Goal: Transaction & Acquisition: Purchase product/service

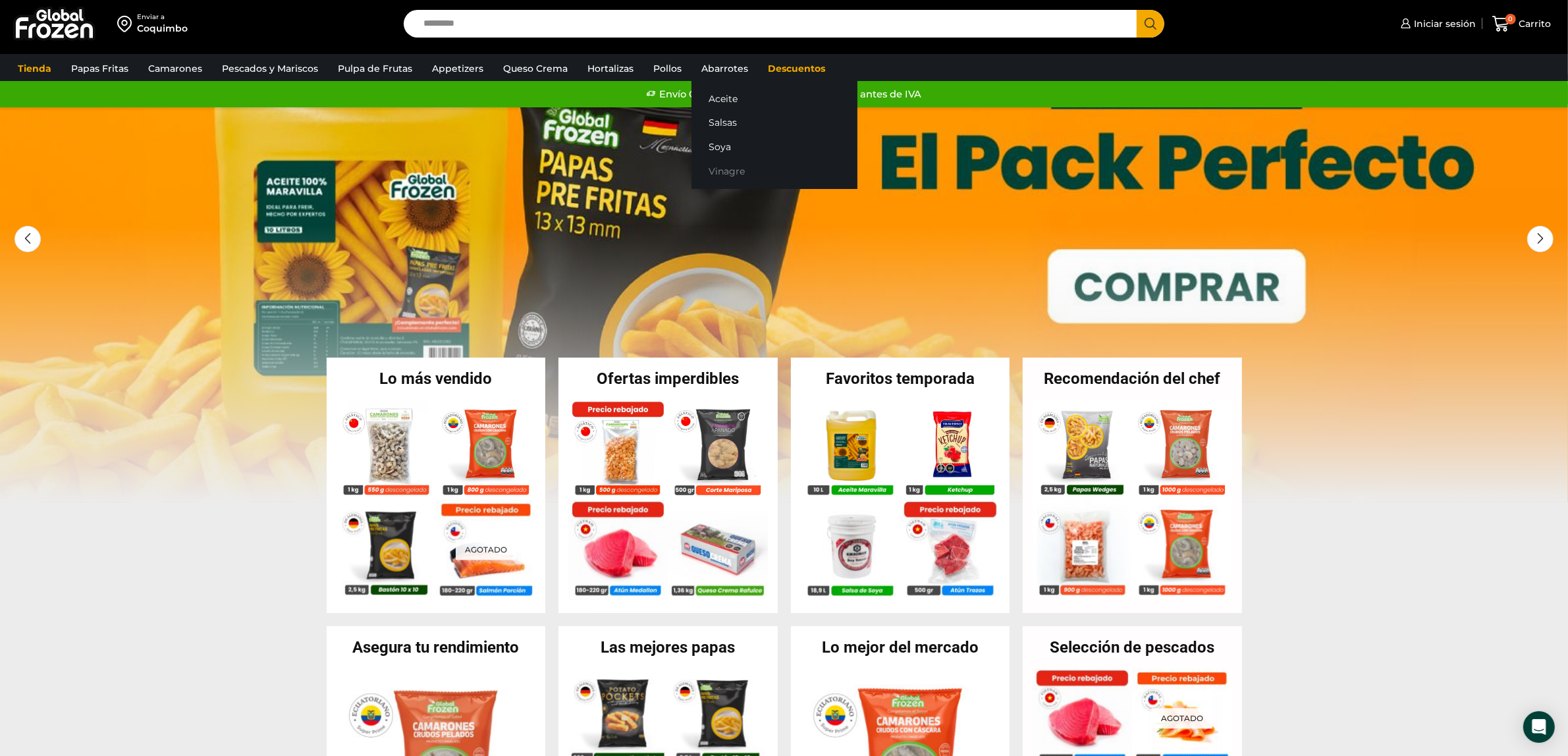
click at [703, 165] on link "Vinagre" at bounding box center [774, 172] width 166 height 25
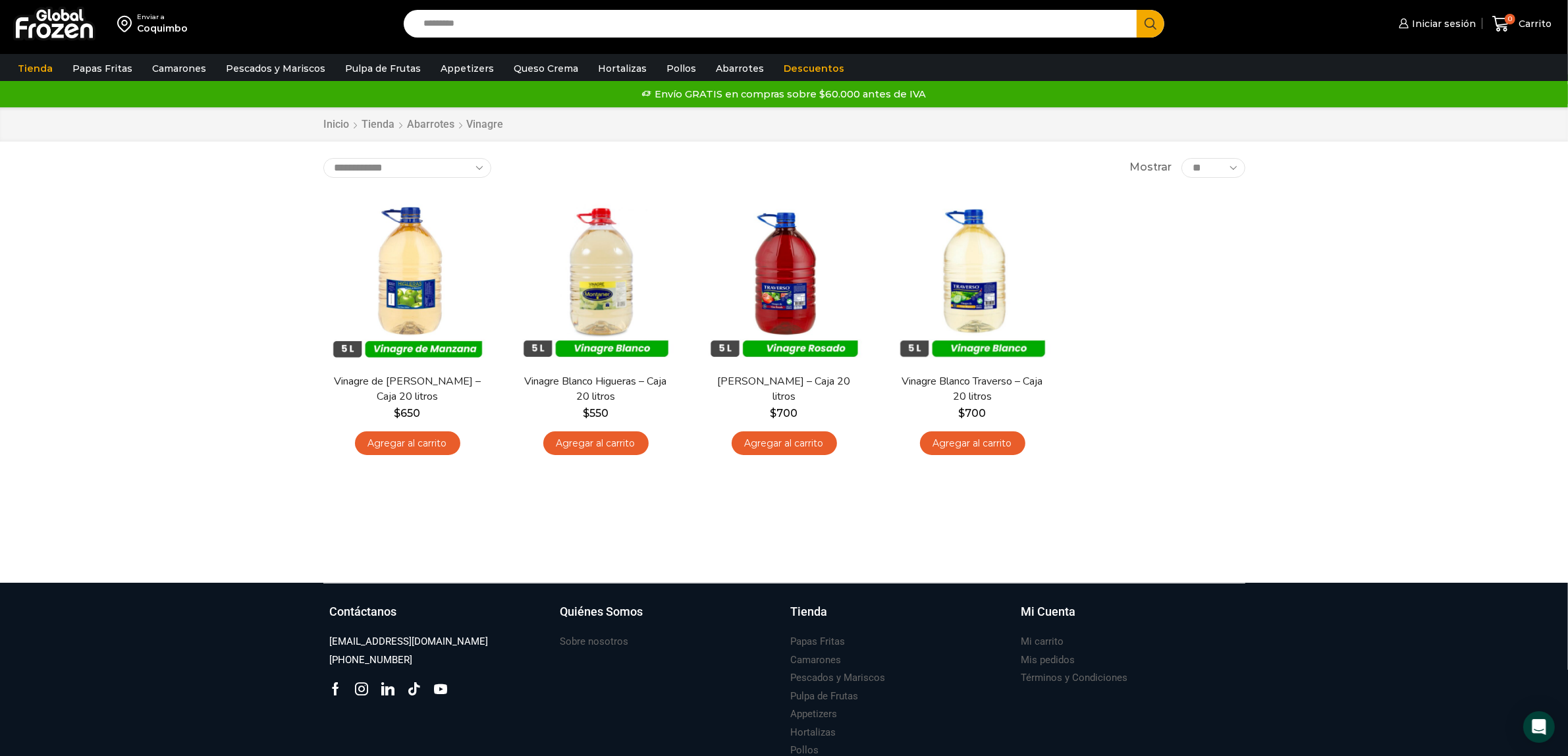
drag, startPoint x: 145, startPoint y: 215, endPoint x: 157, endPoint y: 218, distance: 12.4
click at [145, 215] on div "Enviar a Coquimbo Search input Search Iniciar sesión" at bounding box center [784, 291] width 1568 height 583
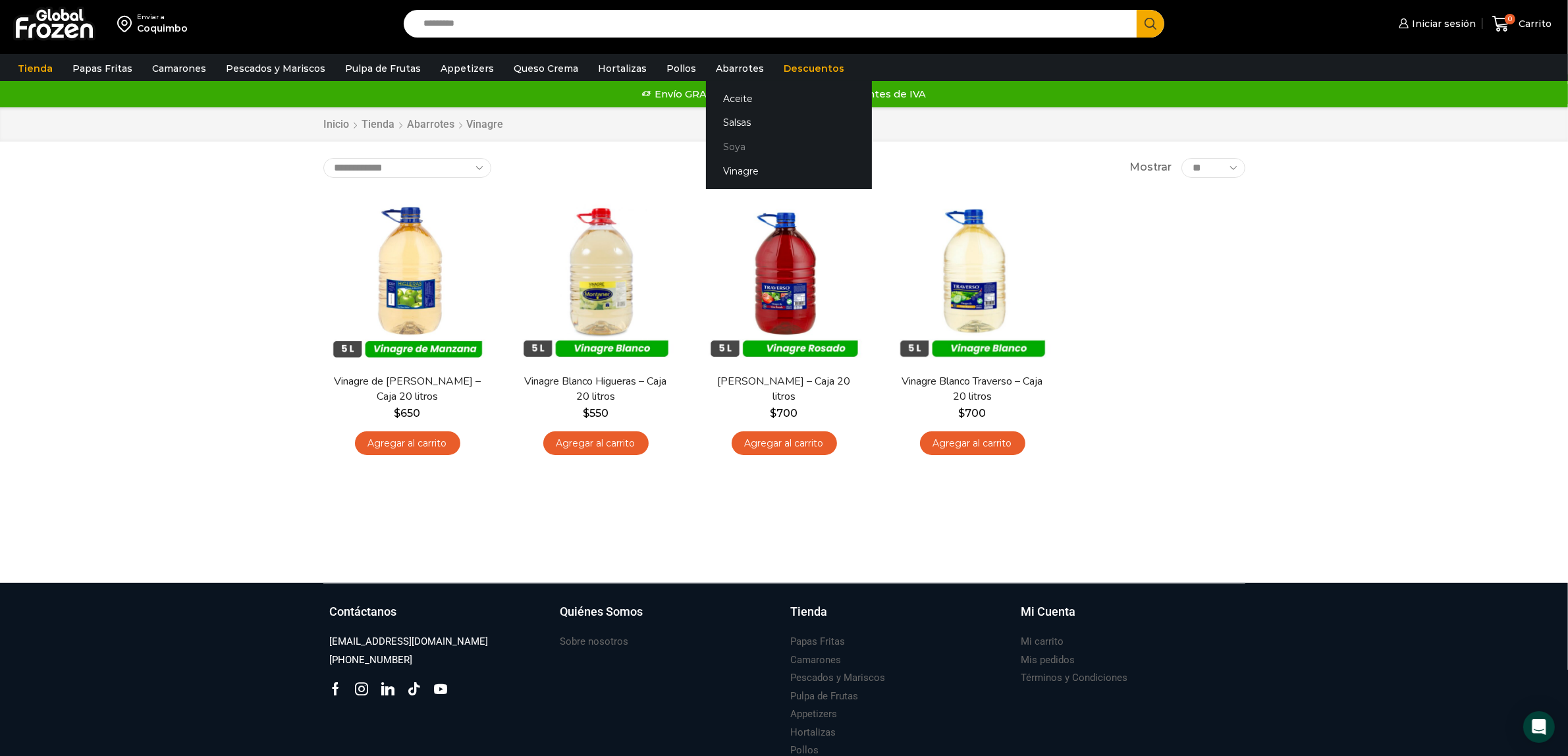
click at [716, 140] on link "Soya" at bounding box center [789, 147] width 166 height 25
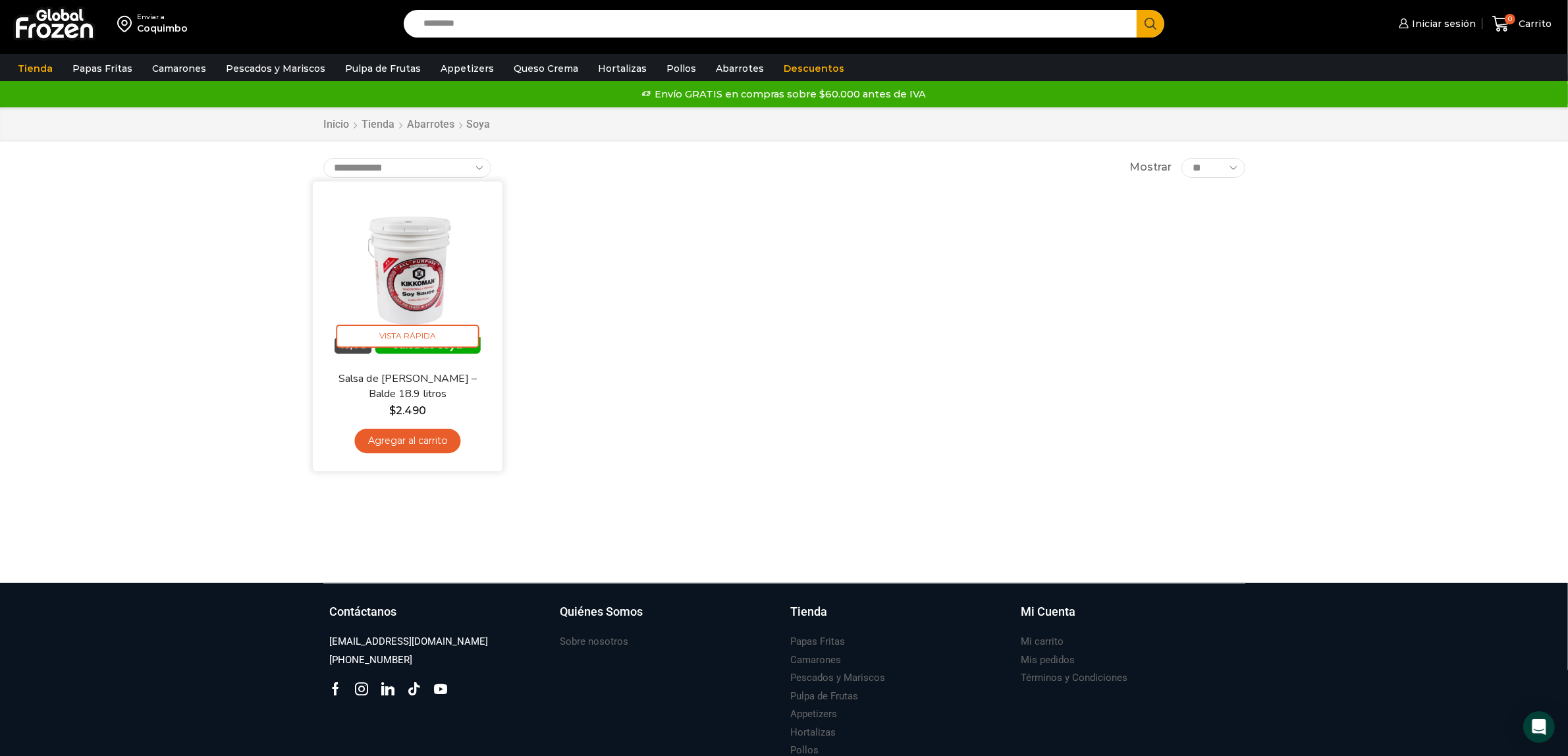
click at [407, 260] on img at bounding box center [407, 275] width 170 height 170
click at [433, 266] on img at bounding box center [407, 275] width 170 height 170
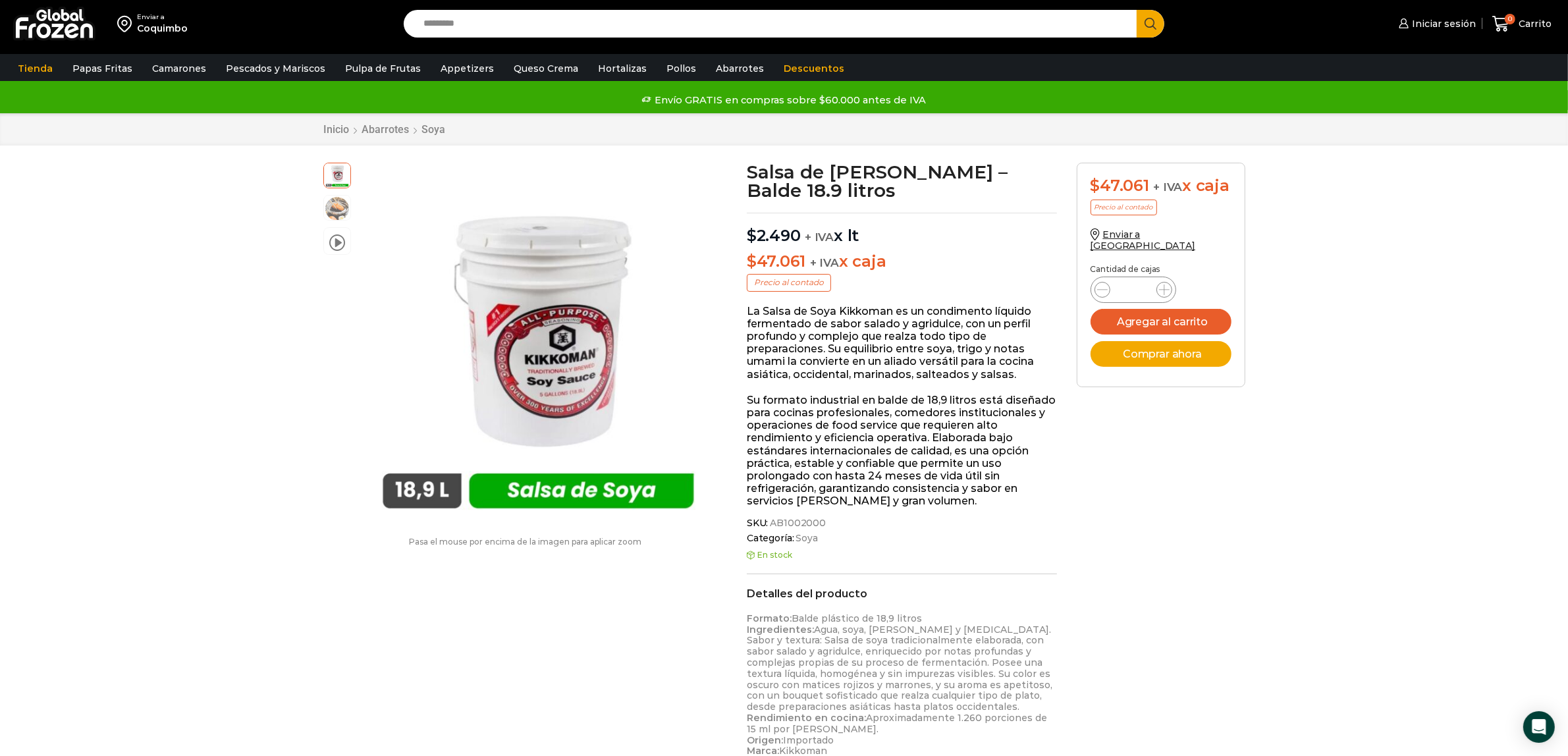
click at [1445, 242] on div "Enviar a Coquimbo Search input Search Iniciar sesión" at bounding box center [784, 627] width 1568 height 1256
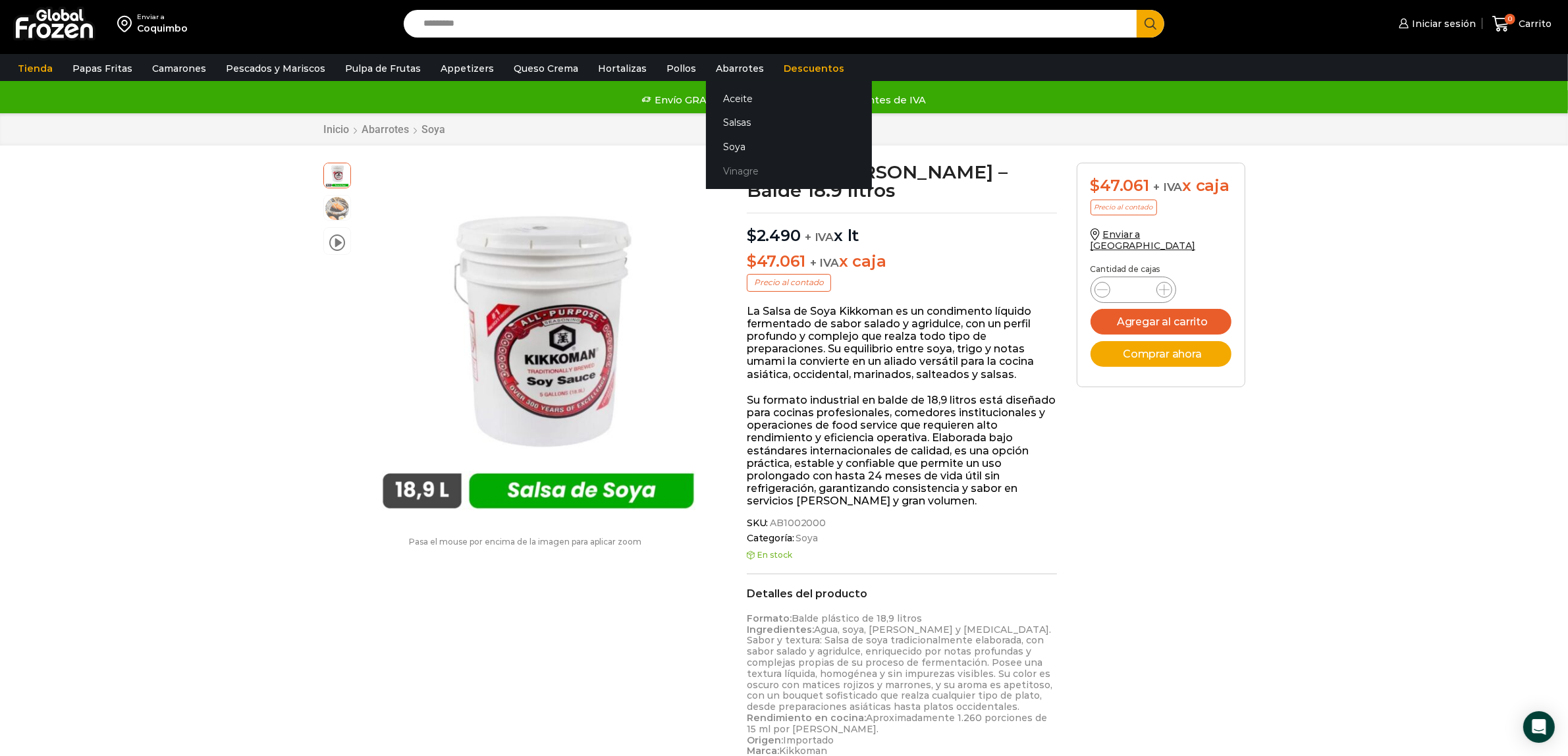
click at [728, 168] on link "Vinagre" at bounding box center [789, 172] width 166 height 25
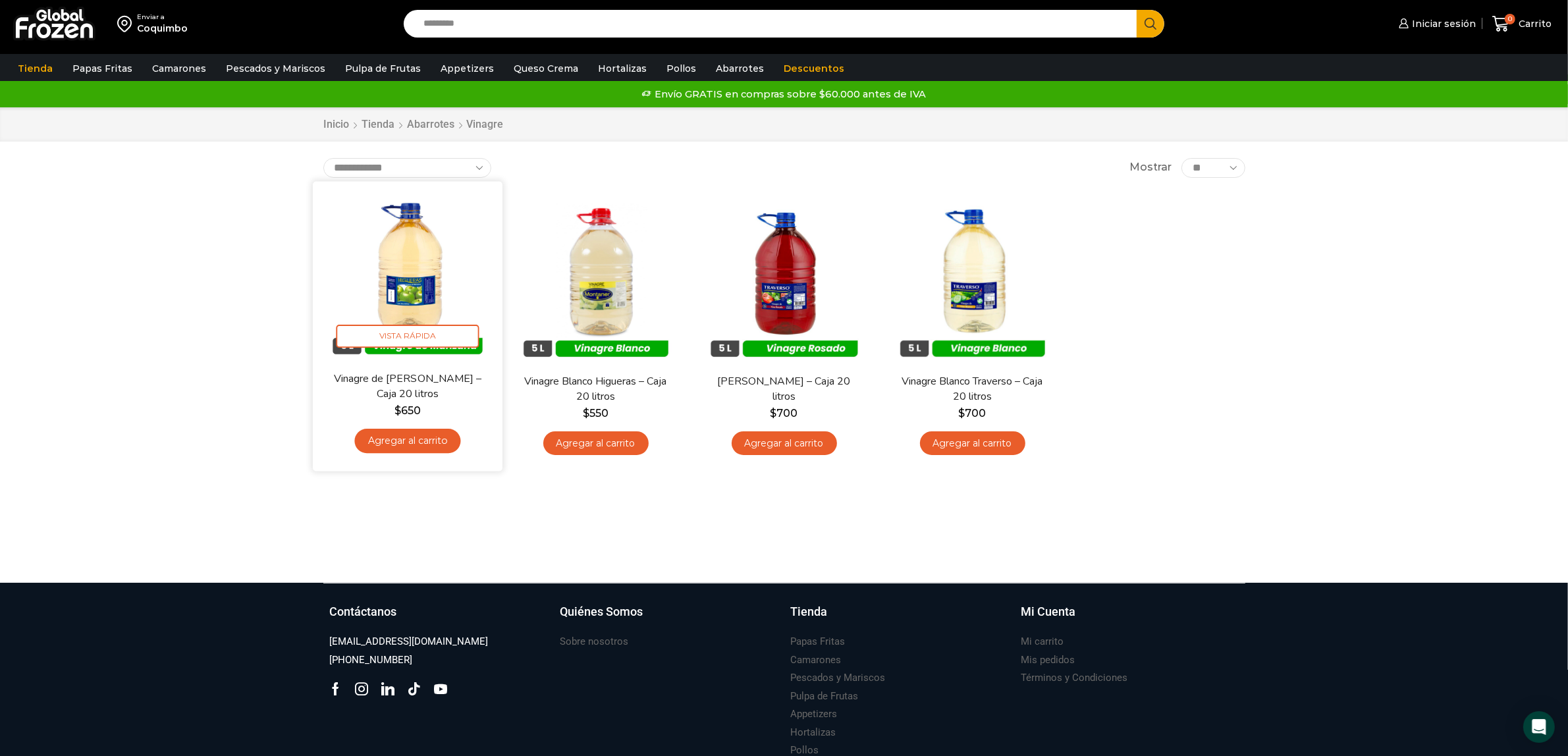
click at [414, 303] on img at bounding box center [407, 275] width 170 height 170
